Goal: Transaction & Acquisition: Purchase product/service

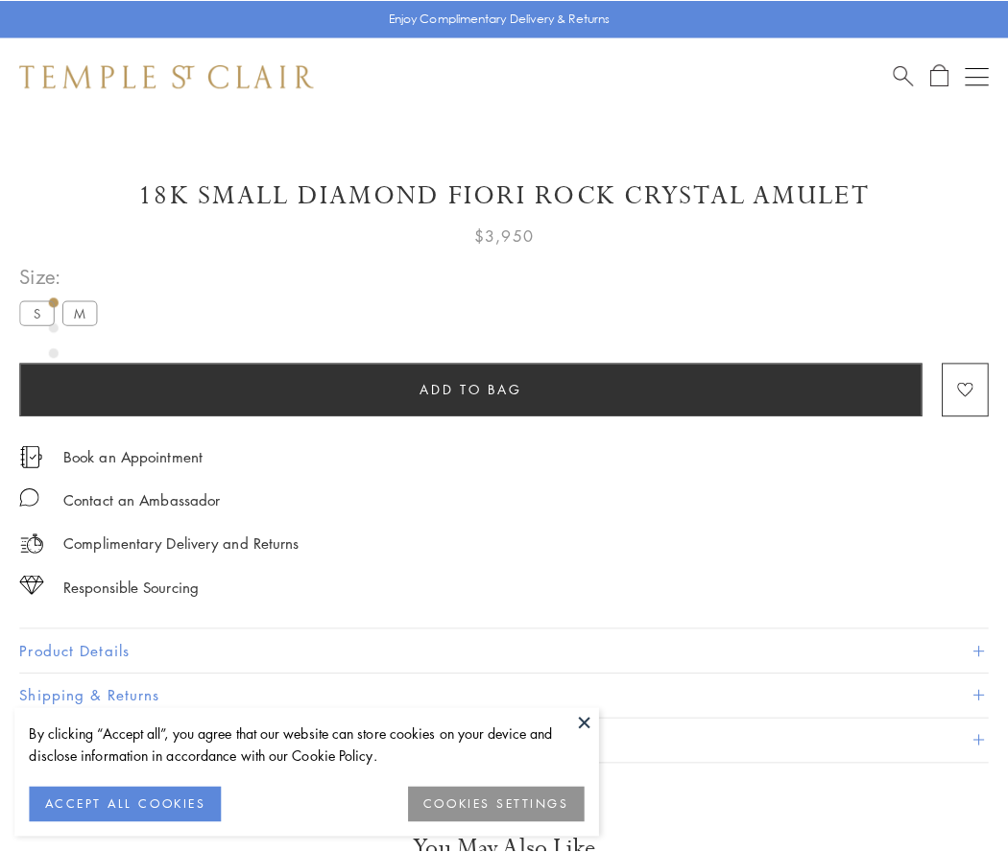
scroll to position [60, 0]
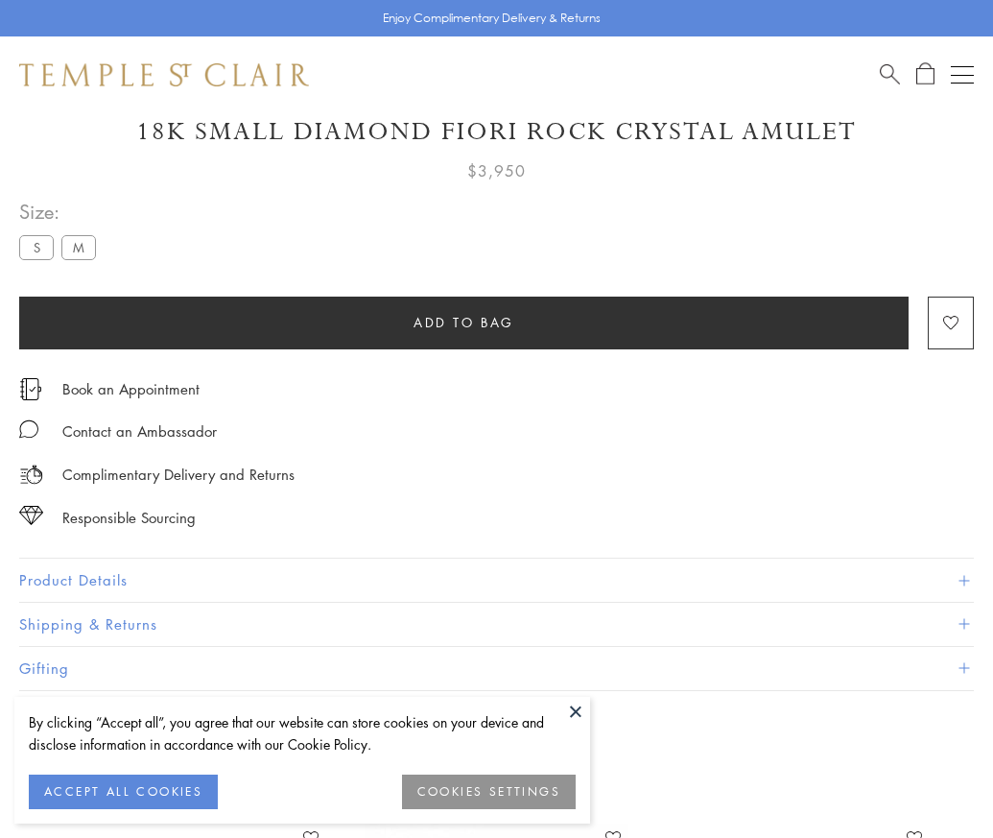
click at [464, 322] on span "Add to bag" at bounding box center [464, 322] width 101 height 21
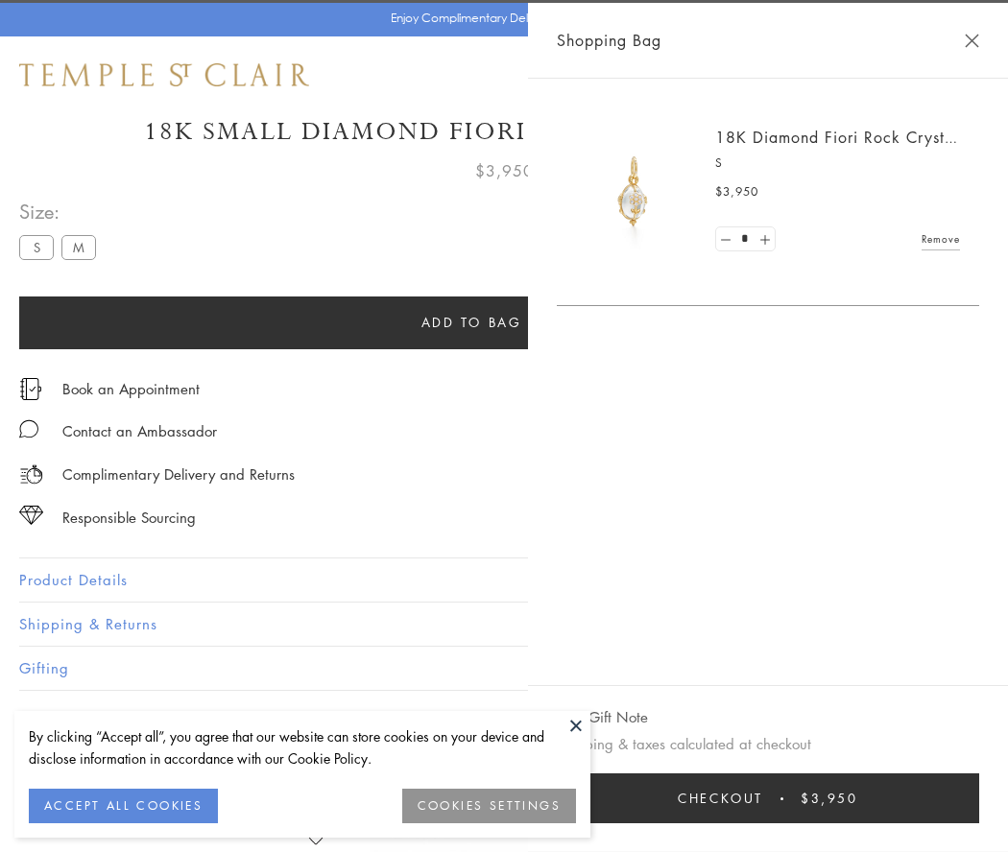
click at [773, 799] on button "Checkout $3,950" at bounding box center [768, 799] width 422 height 50
